Goal: Task Accomplishment & Management: Manage account settings

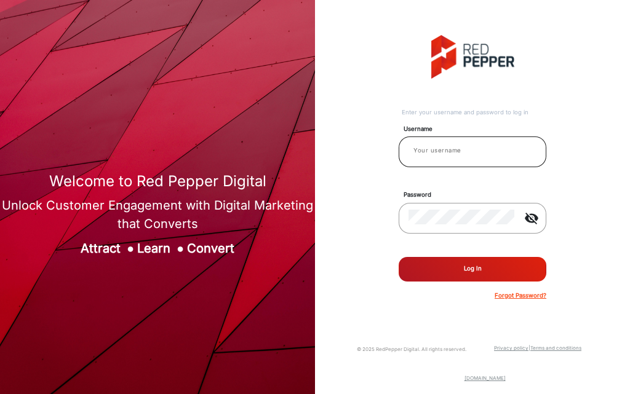
type input "[PERSON_NAME]"
click at [458, 158] on input "[PERSON_NAME]" at bounding box center [473, 150] width 128 height 15
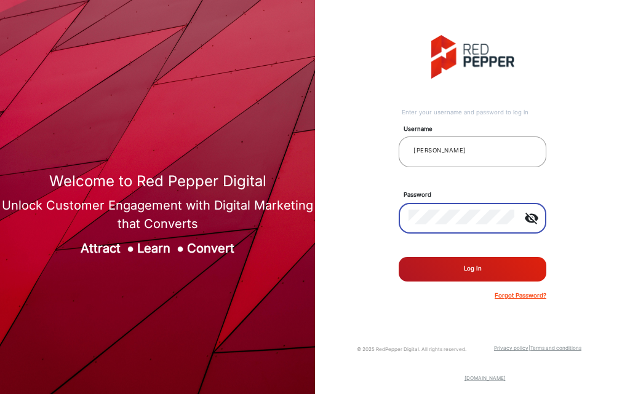
click at [458, 265] on button "Log In" at bounding box center [473, 269] width 148 height 25
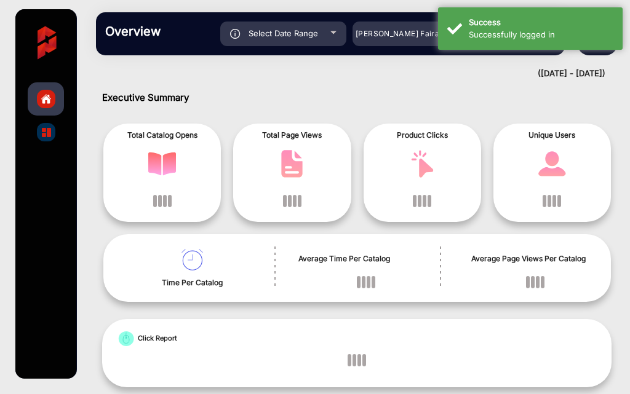
scroll to position [9, 0]
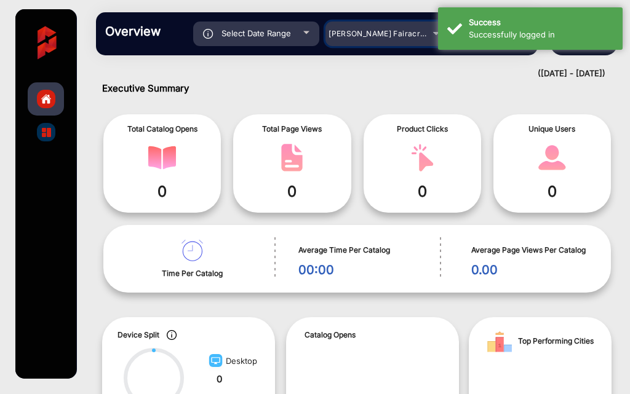
click at [378, 27] on div "[PERSON_NAME] Fairacre Farms" at bounding box center [378, 33] width 98 height 15
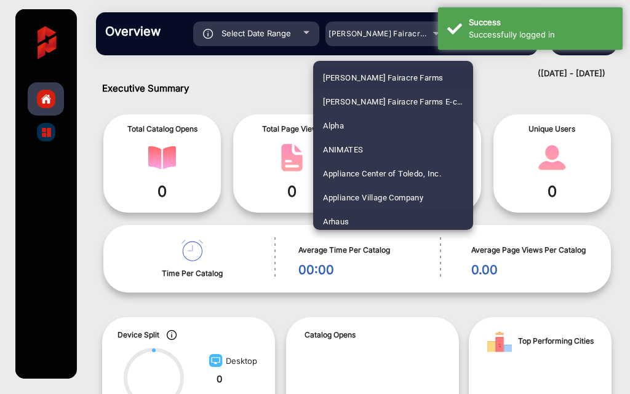
click at [348, 214] on span "Arhaus" at bounding box center [336, 222] width 26 height 24
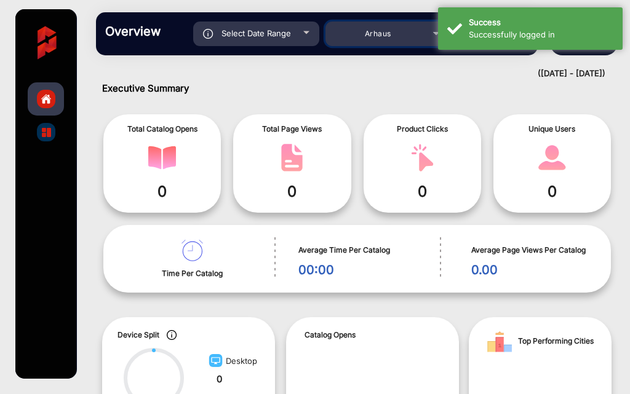
scroll to position [0, 0]
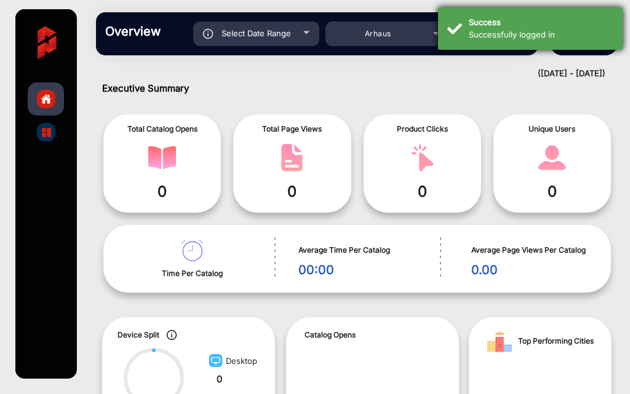
click at [481, 49] on div "Success Successfully logged in" at bounding box center [530, 28] width 185 height 42
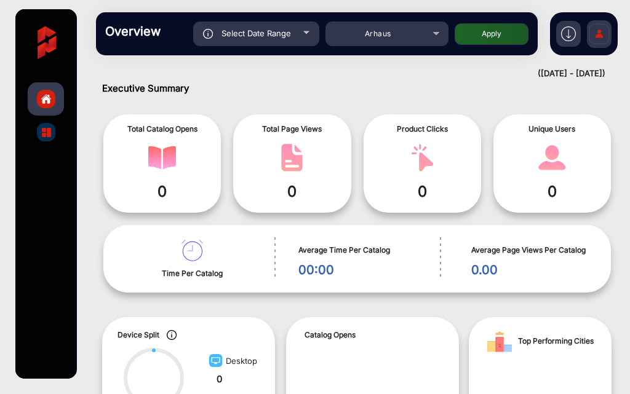
click at [484, 46] on div "Overview Reports Understand what makes your customers tick and learn how they a…" at bounding box center [317, 33] width 442 height 43
click at [487, 43] on button "Apply" at bounding box center [492, 34] width 74 height 22
type input "[DATE]"
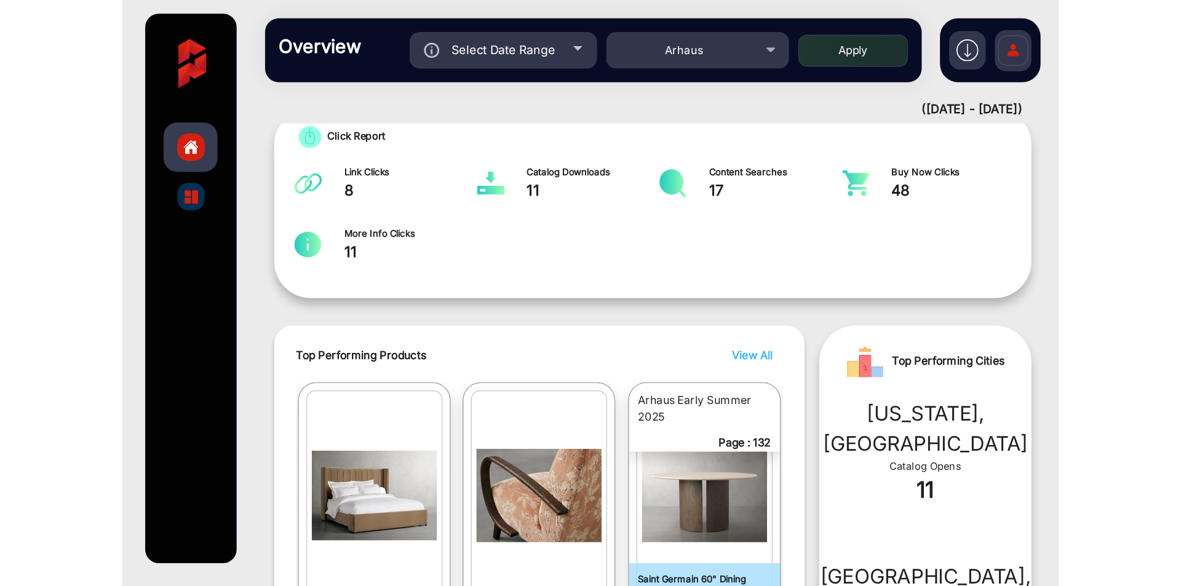
scroll to position [246, 0]
